Goal: Task Accomplishment & Management: Use online tool/utility

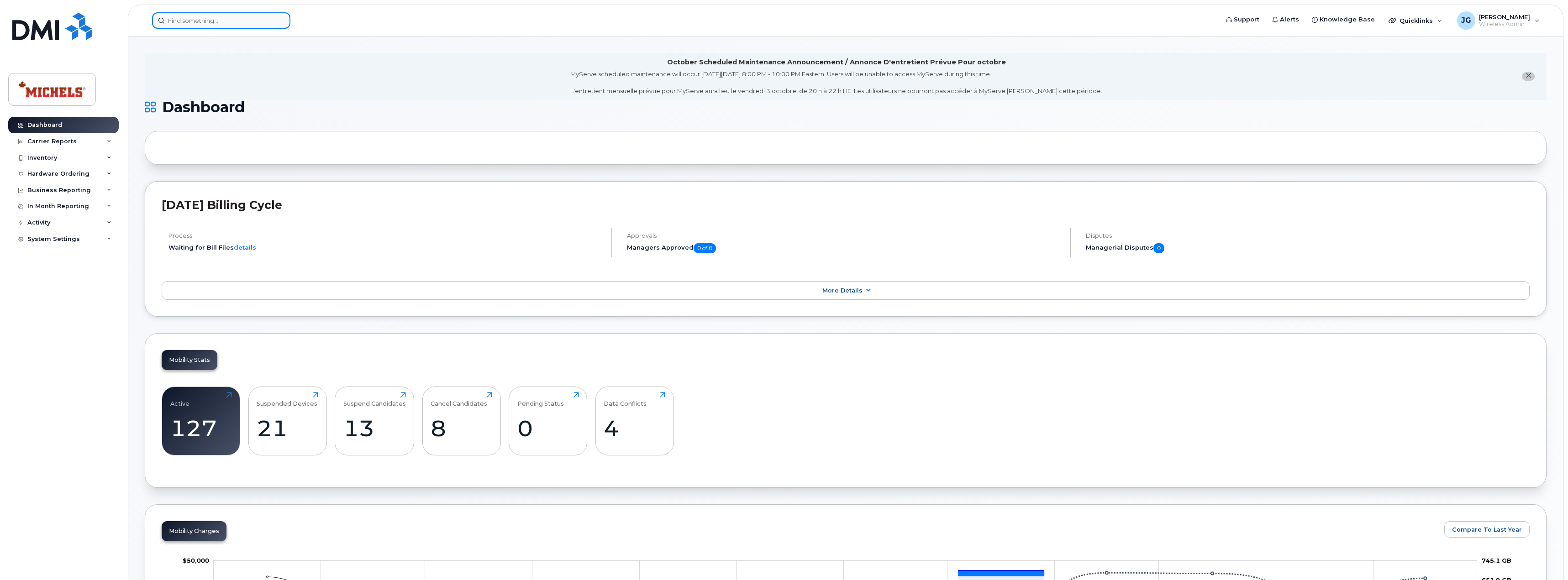
click at [247, 22] on input at bounding box center [221, 20] width 138 height 17
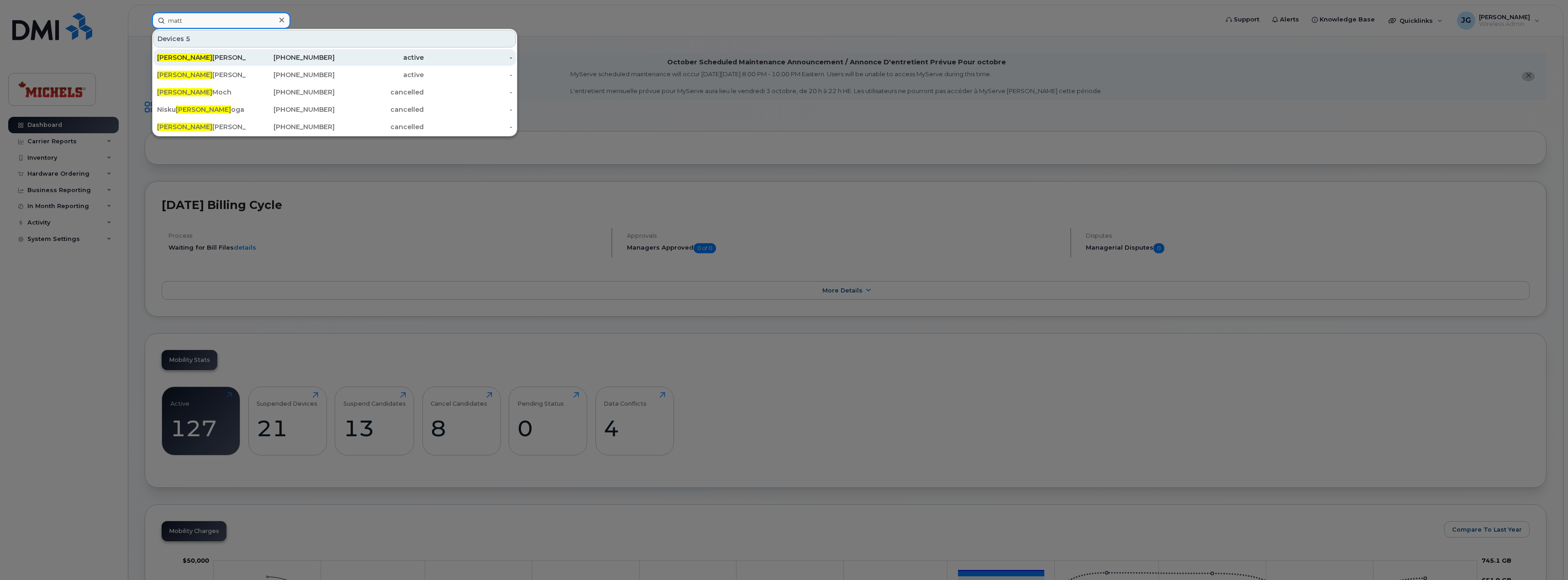
type input "matt"
click at [210, 59] on div "Matt Mitchell" at bounding box center [202, 57] width 89 height 9
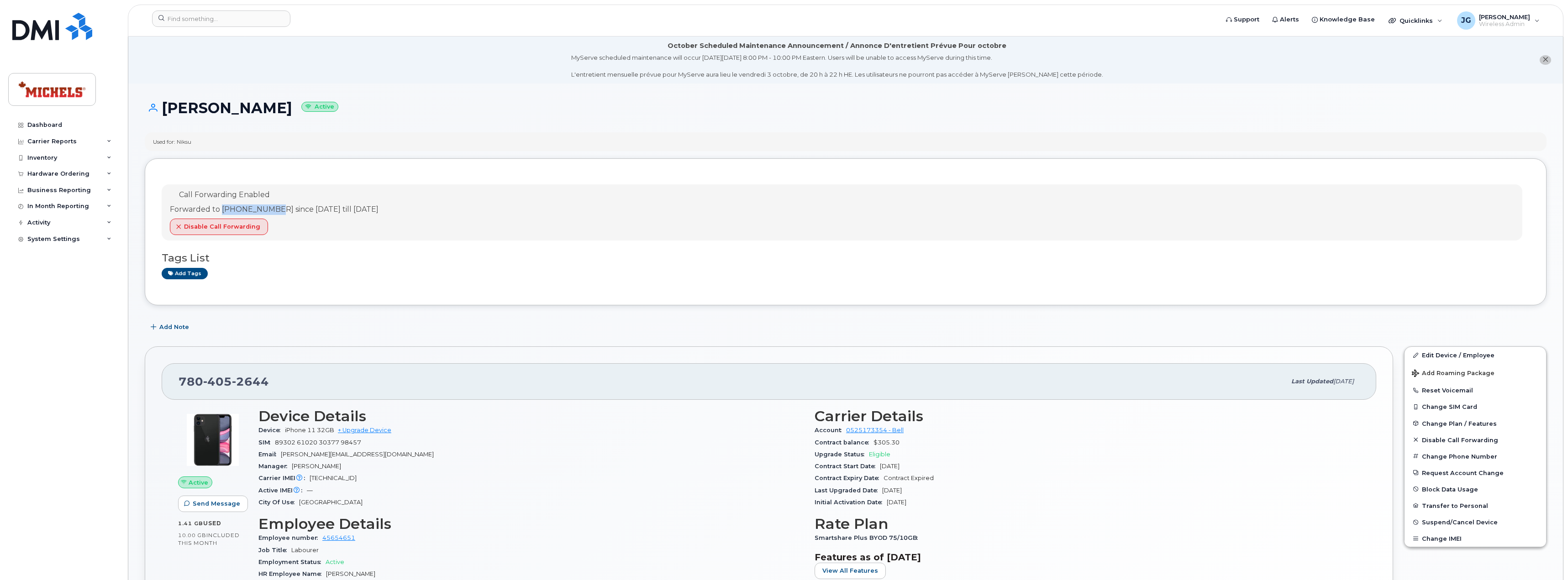
drag, startPoint x: 223, startPoint y: 209, endPoint x: 276, endPoint y: 211, distance: 53.0
click at [276, 211] on div "Forwarded to [PHONE_NUMBER] since [DATE] till [DATE]" at bounding box center [274, 210] width 208 height 10
copy div "[PHONE_NUMBER]"
click at [1448, 407] on button "Change SIM Card" at bounding box center [1475, 406] width 141 height 17
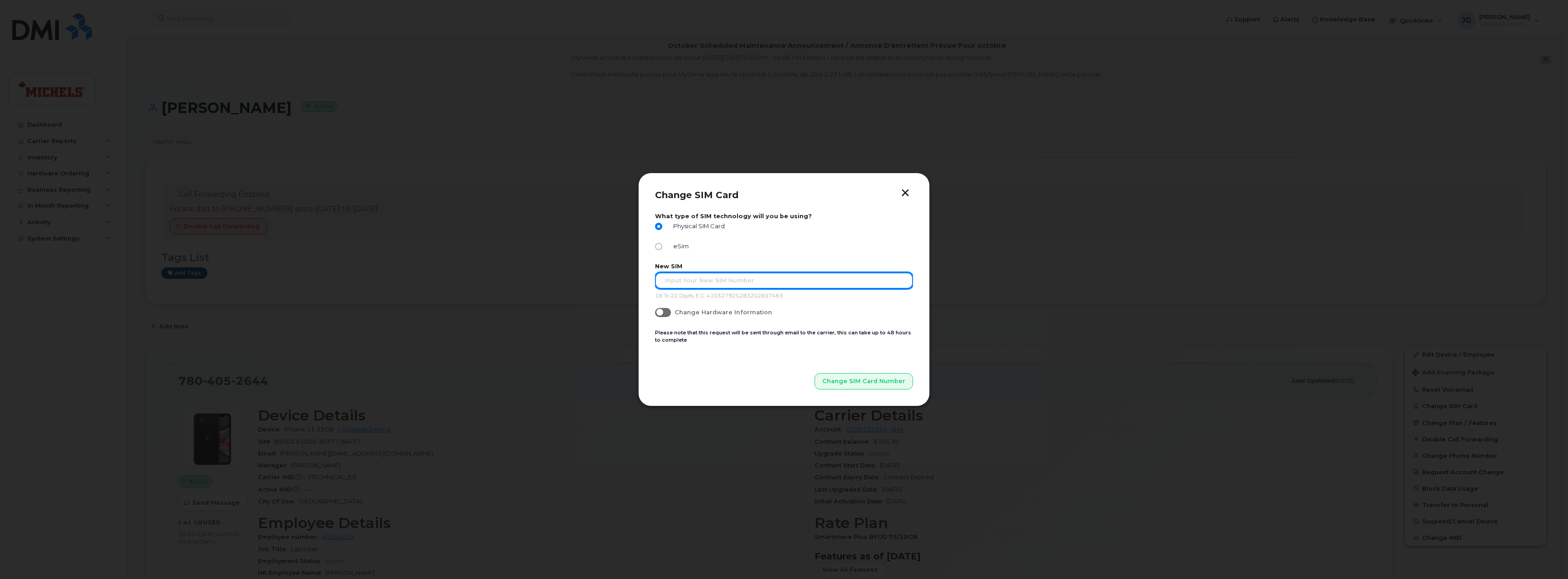
click at [707, 282] on input "text" at bounding box center [784, 281] width 258 height 17
click at [671, 280] on input "89302610207413141547" at bounding box center [784, 281] width 258 height 17
type input "89302610207413141547"
click at [888, 385] on span "Change SIM Card Number" at bounding box center [864, 381] width 83 height 9
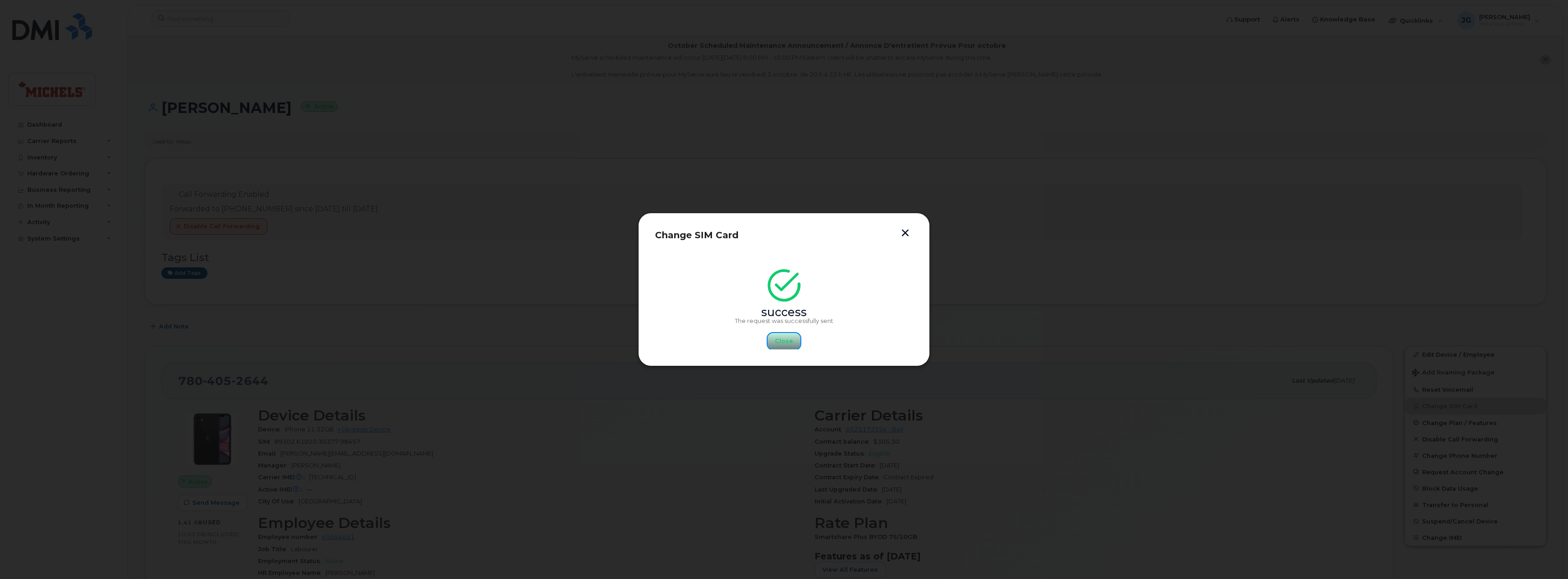
click at [780, 340] on span "Close" at bounding box center [784, 341] width 18 height 9
